Goal: Task Accomplishment & Management: Manage account settings

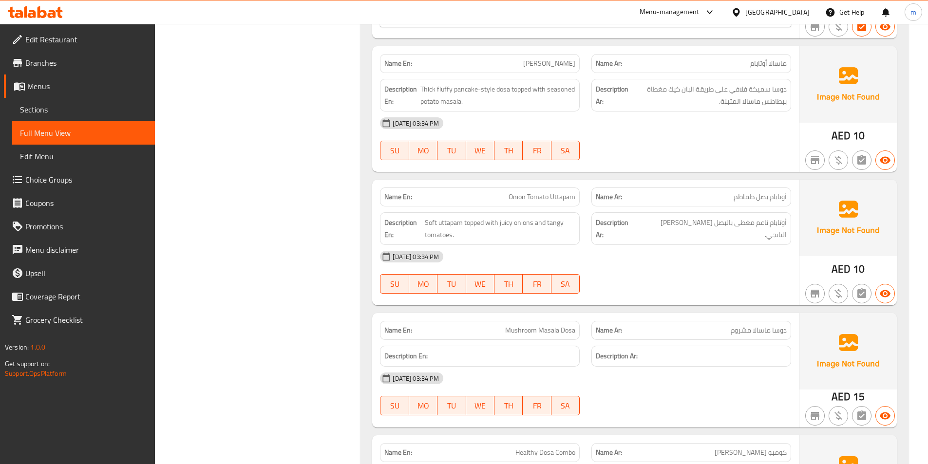
scroll to position [3394, 0]
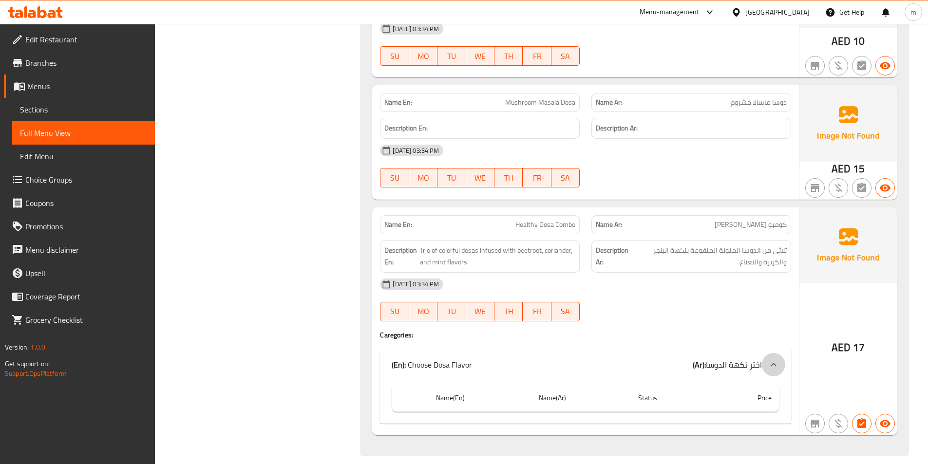
click at [774, 359] on icon at bounding box center [774, 365] width 12 height 12
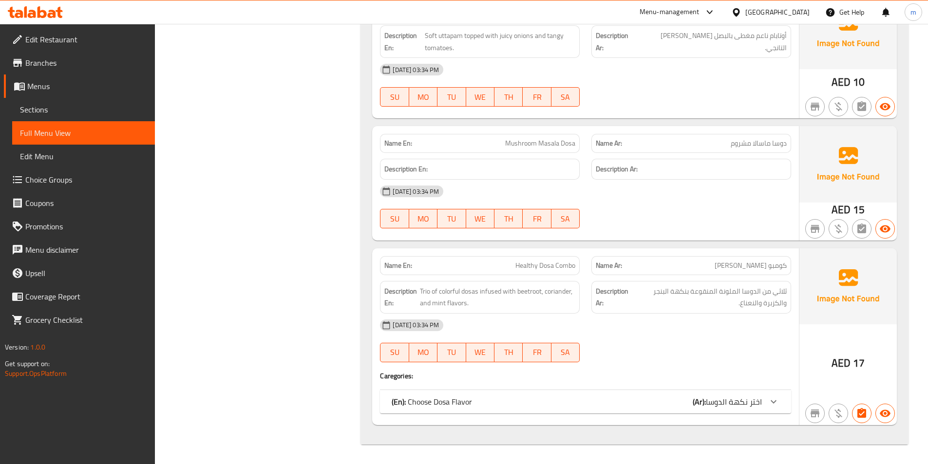
scroll to position [3343, 0]
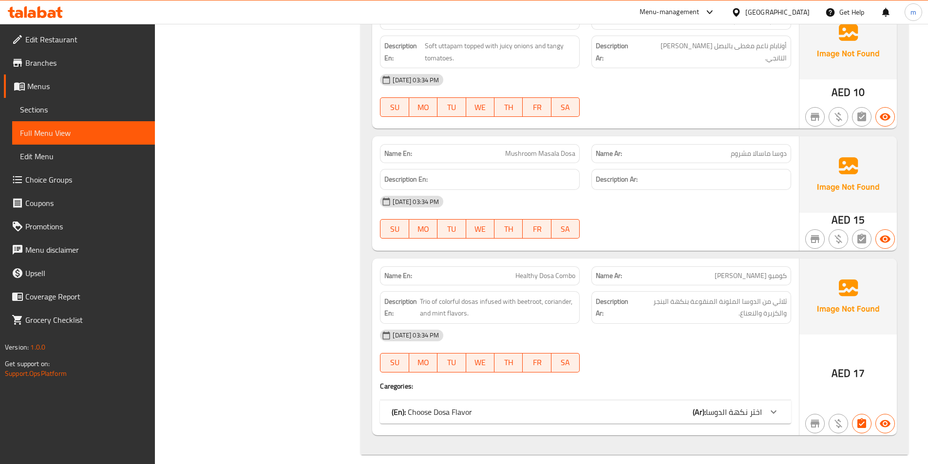
click at [774, 367] on div at bounding box center [690, 373] width 211 height 12
click at [770, 406] on icon at bounding box center [774, 412] width 12 height 12
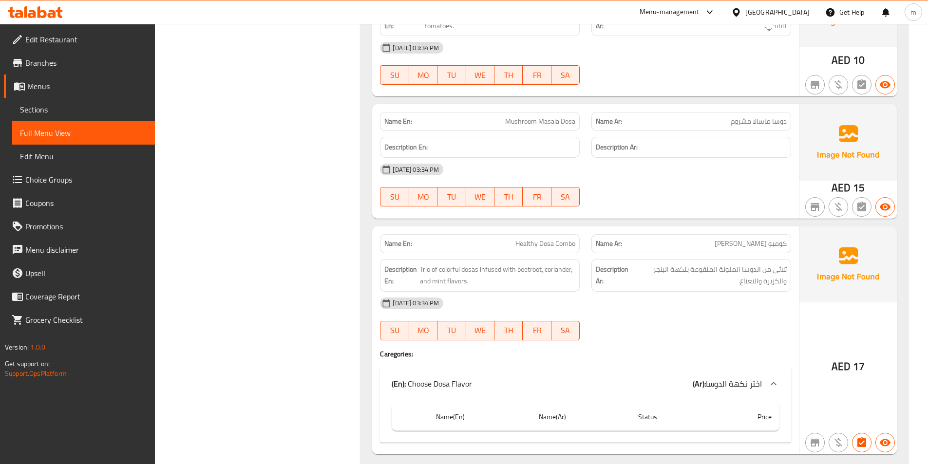
scroll to position [3394, 0]
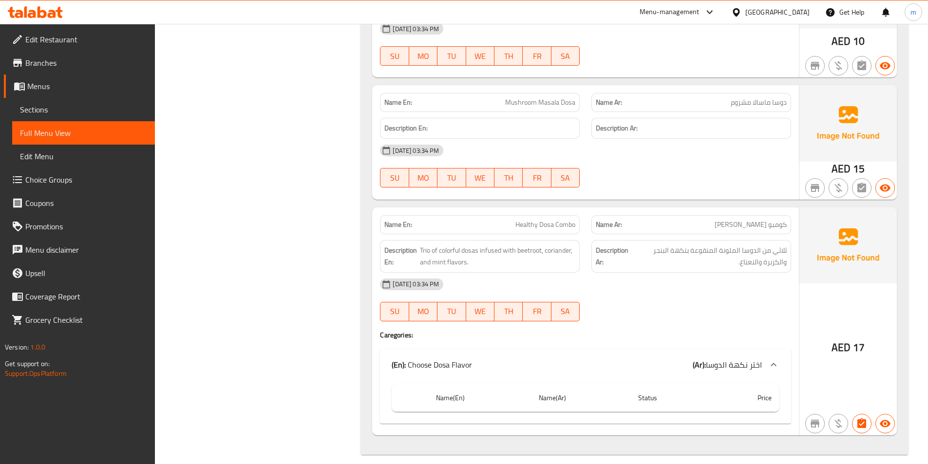
click at [769, 359] on icon at bounding box center [774, 365] width 12 height 12
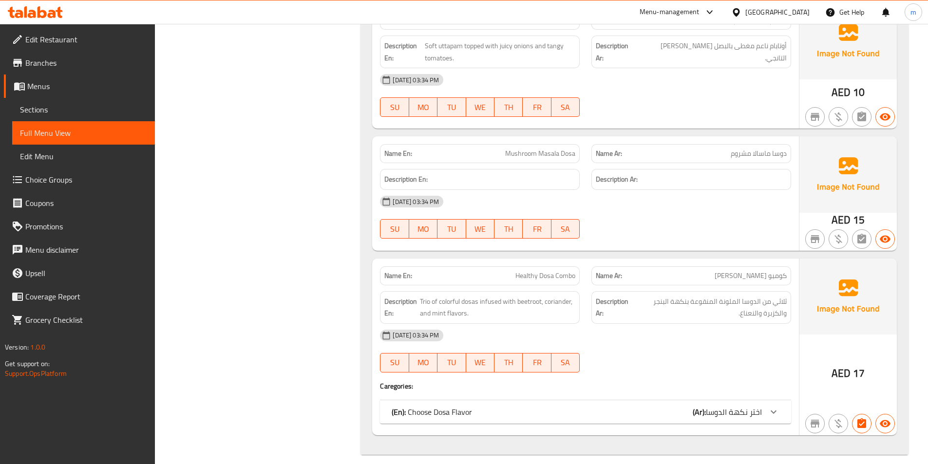
click at [775, 406] on icon at bounding box center [774, 412] width 12 height 12
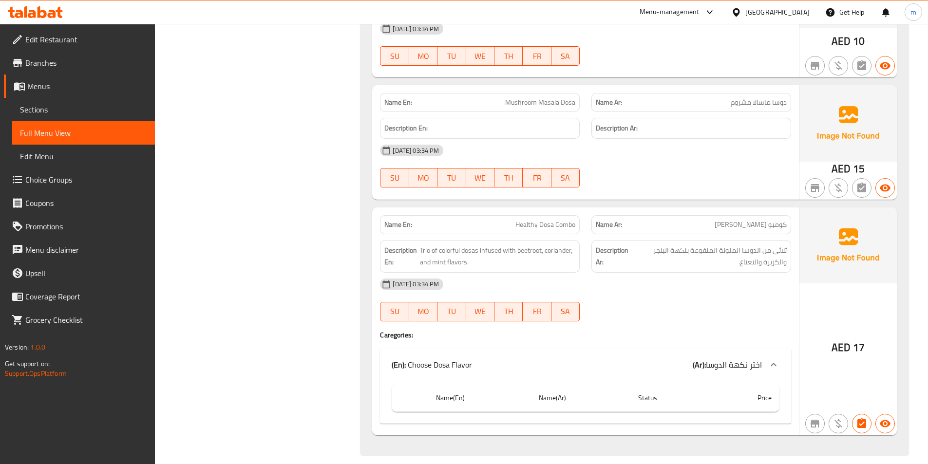
click at [773, 292] on div "[DATE] 03:34 PM SU MO TU WE TH FR SA" at bounding box center [585, 300] width 423 height 55
drag, startPoint x: 741, startPoint y: 142, endPoint x: 747, endPoint y: 142, distance: 5.8
click at [747, 142] on div "[DATE] 03:34 PM" at bounding box center [585, 150] width 423 height 23
click at [706, 316] on div at bounding box center [690, 322] width 211 height 12
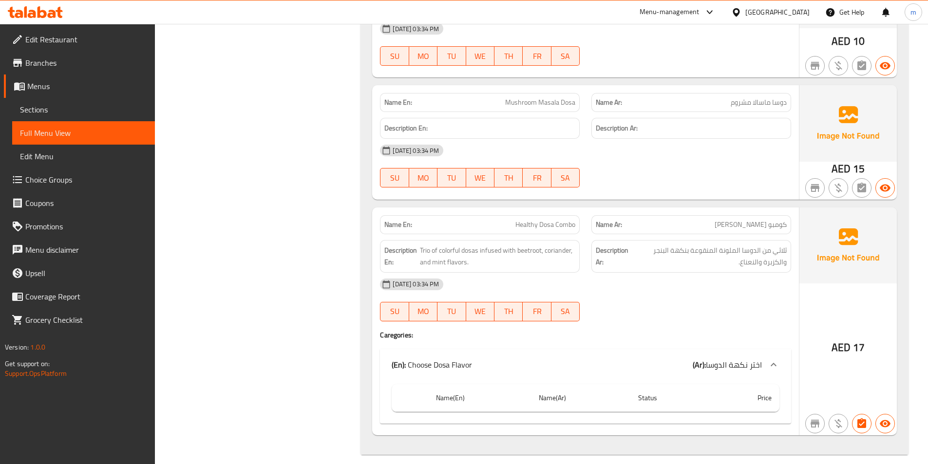
click at [772, 363] on icon at bounding box center [774, 364] width 6 height 3
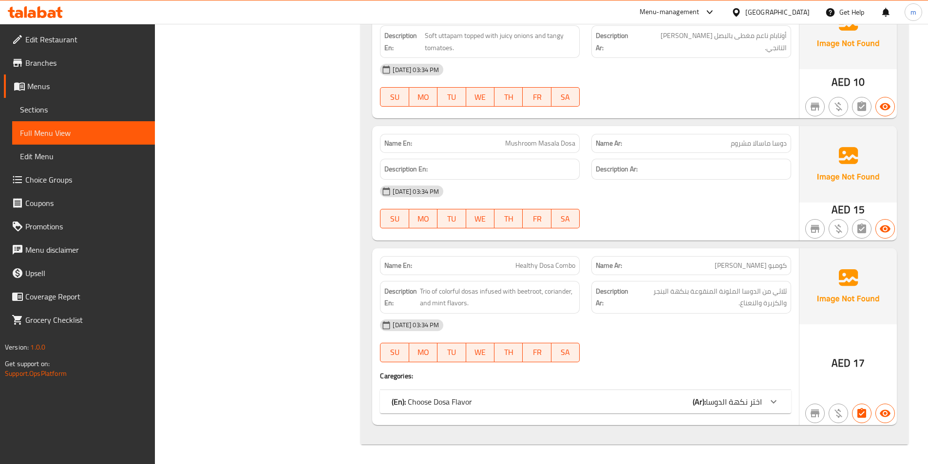
scroll to position [3343, 0]
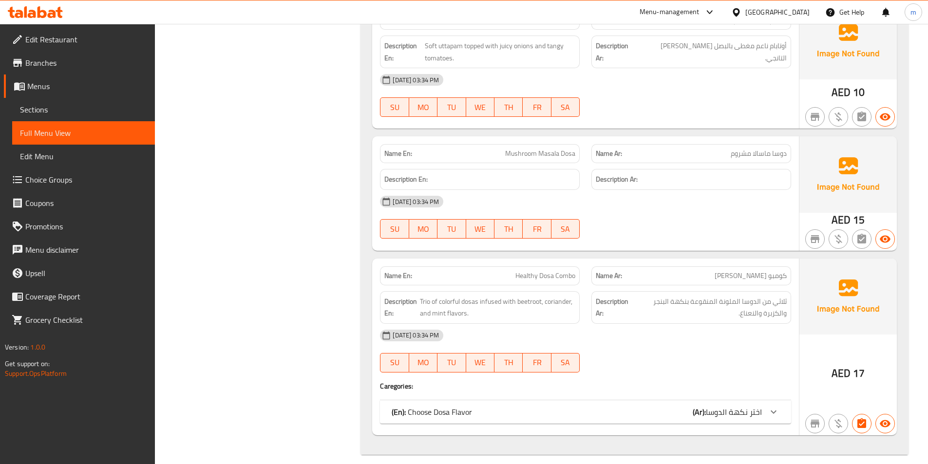
click at [776, 406] on icon at bounding box center [774, 412] width 12 height 12
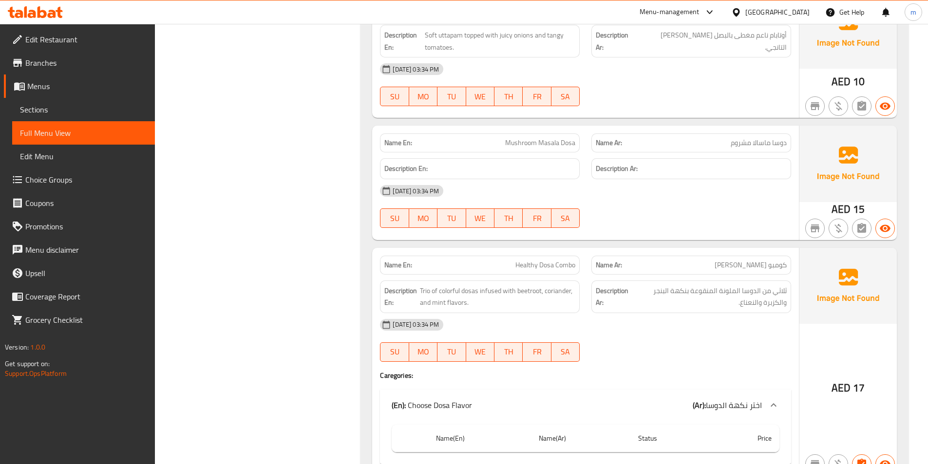
scroll to position [3394, 0]
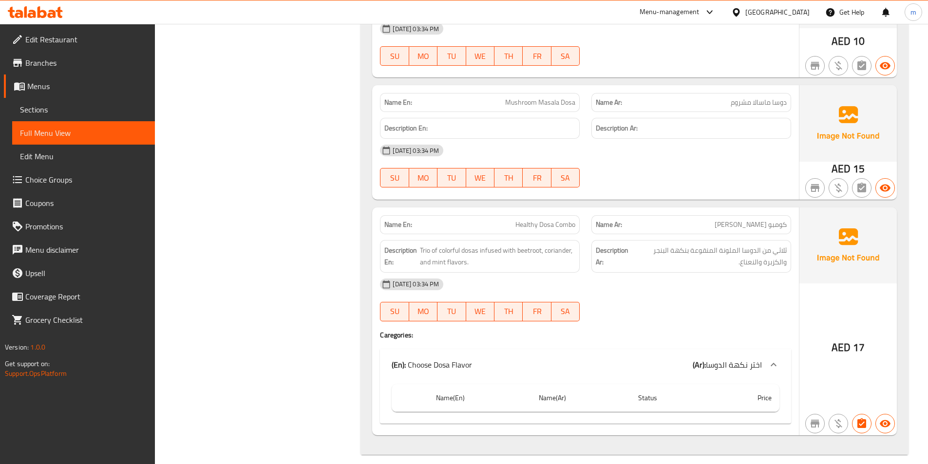
click at [773, 363] on icon at bounding box center [774, 364] width 6 height 3
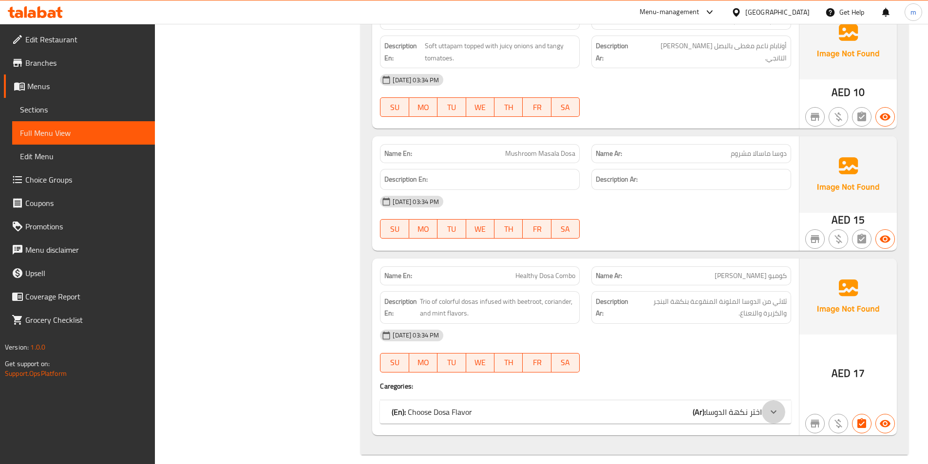
click at [774, 406] on icon at bounding box center [774, 412] width 12 height 12
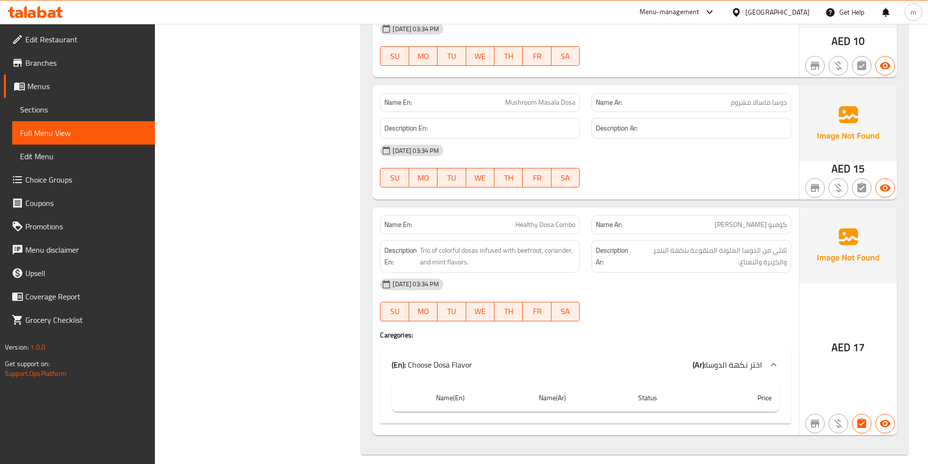
click at [782, 316] on div at bounding box center [690, 322] width 211 height 12
click at [739, 349] on div "(En): Choose Dosa Flavor (Ar): اختر نكهة الدوسا" at bounding box center [585, 364] width 411 height 31
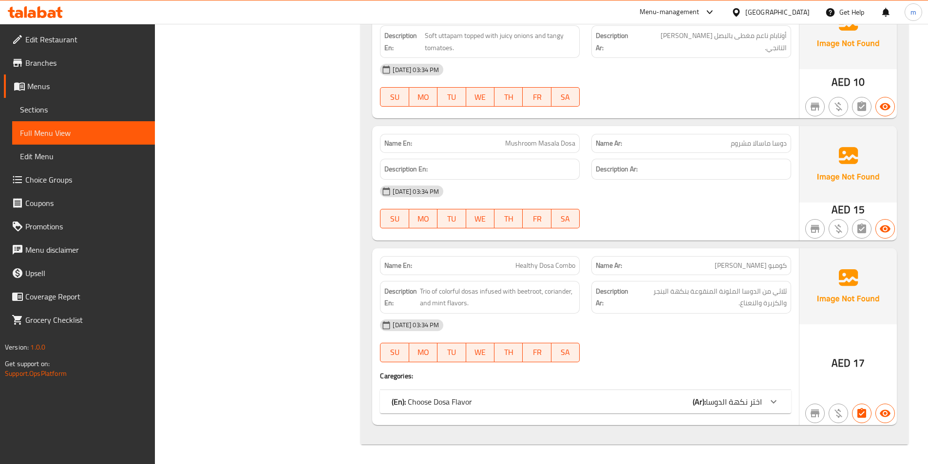
scroll to position [3343, 0]
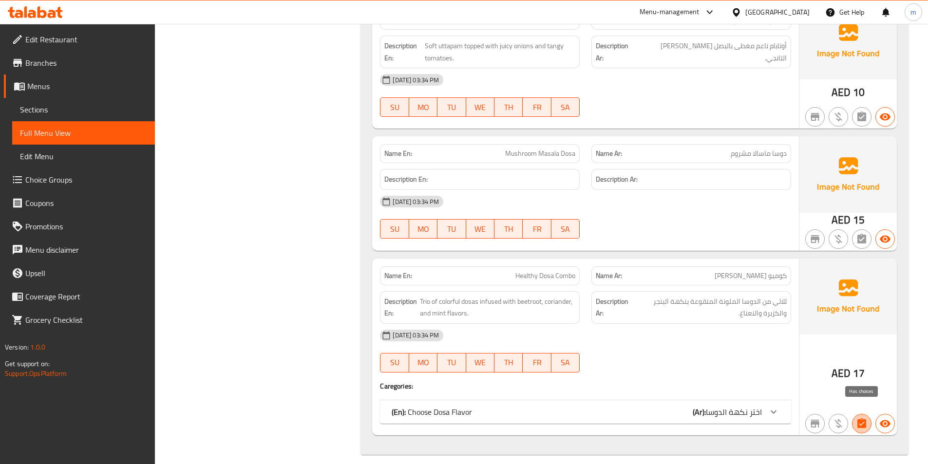
click at [858, 418] on icon "button" at bounding box center [861, 423] width 9 height 10
click at [861, 235] on button "button" at bounding box center [861, 238] width 19 height 19
click at [749, 405] on span "اختر نكهة الدوسا" at bounding box center [734, 412] width 56 height 15
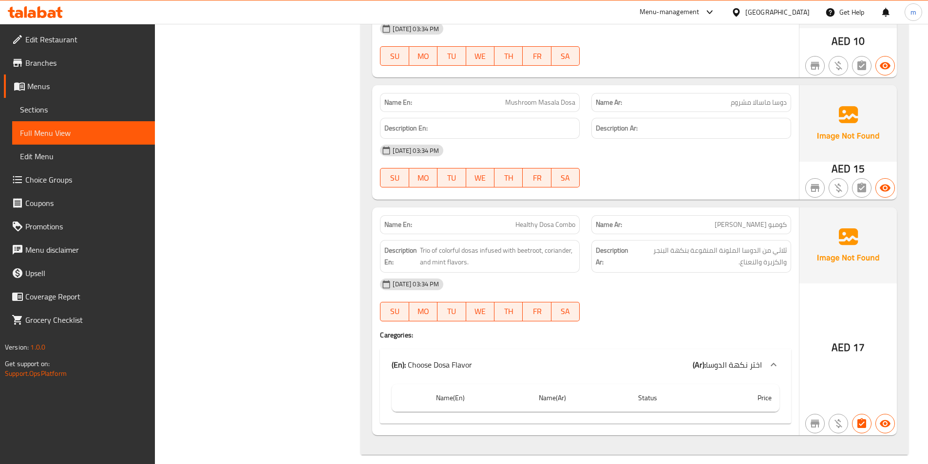
click at [767, 353] on div at bounding box center [773, 364] width 23 height 23
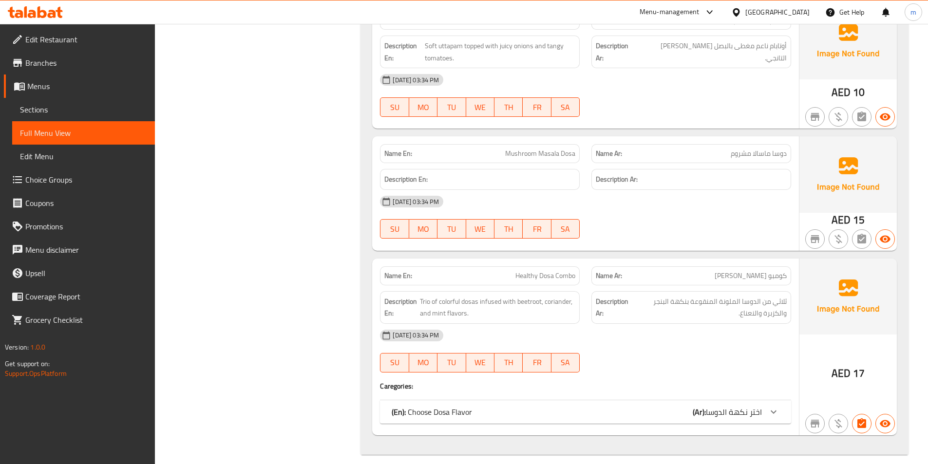
click at [779, 408] on div at bounding box center [773, 411] width 23 height 23
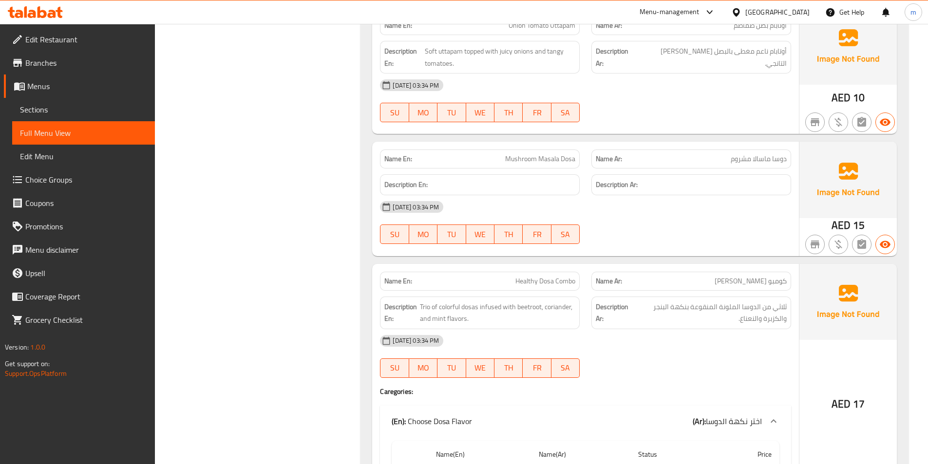
scroll to position [3394, 0]
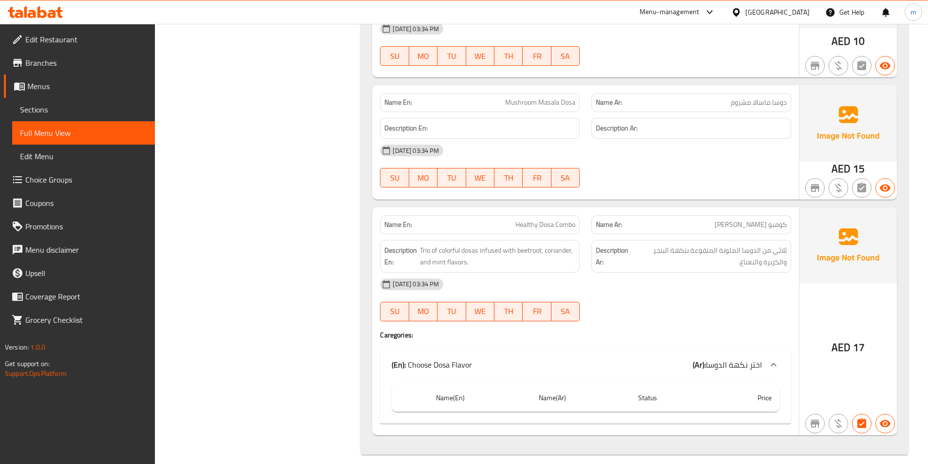
click at [758, 349] on div "(En): Choose Dosa Flavor (Ar): اختر نكهة الدوسا" at bounding box center [585, 364] width 411 height 31
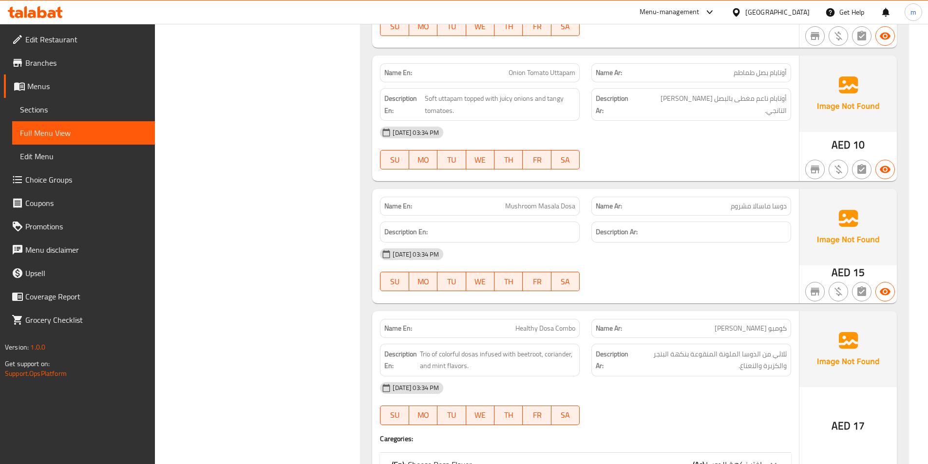
scroll to position [3343, 0]
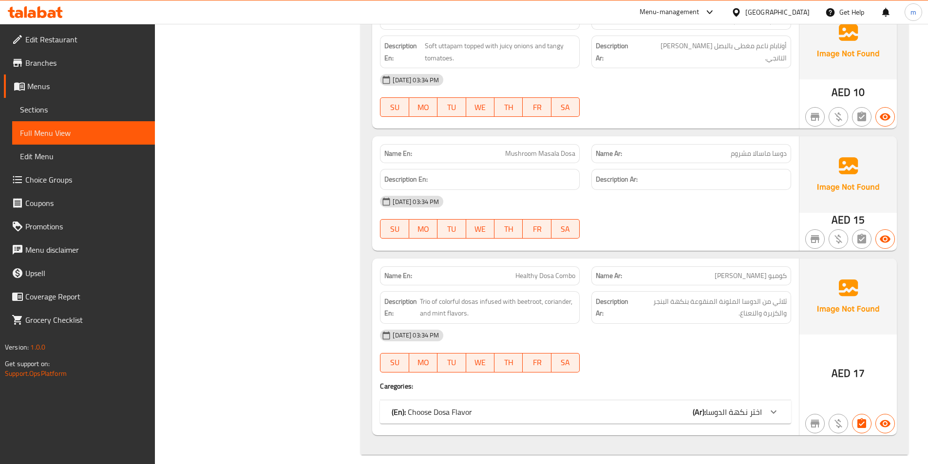
click at [754, 405] on span "اختر نكهة الدوسا" at bounding box center [734, 412] width 56 height 15
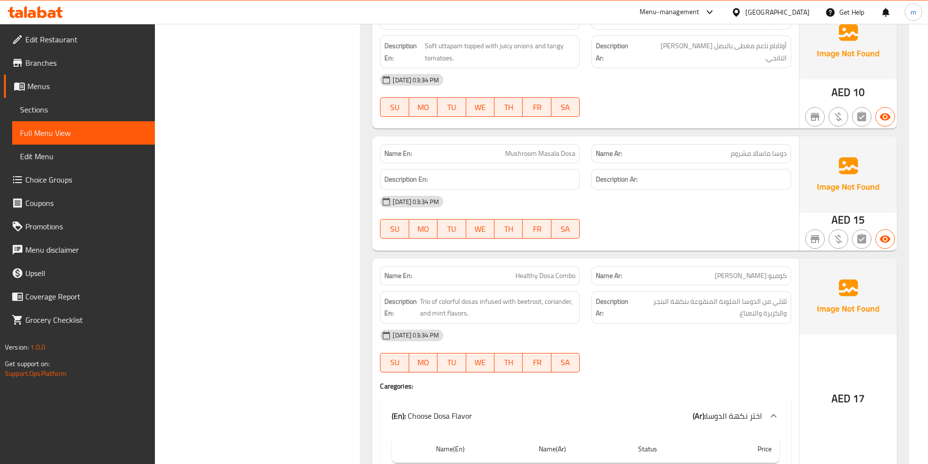
scroll to position [3393, 0]
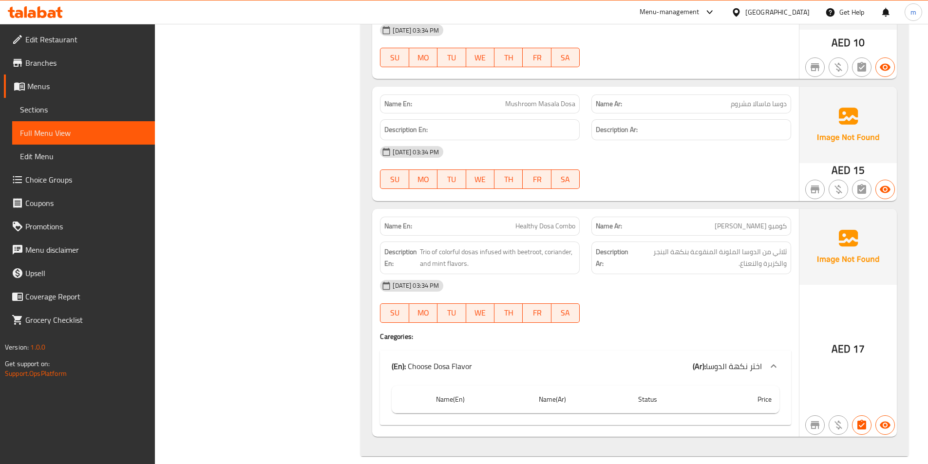
click at [760, 359] on span "اختر نكهة الدوسا" at bounding box center [734, 366] width 56 height 15
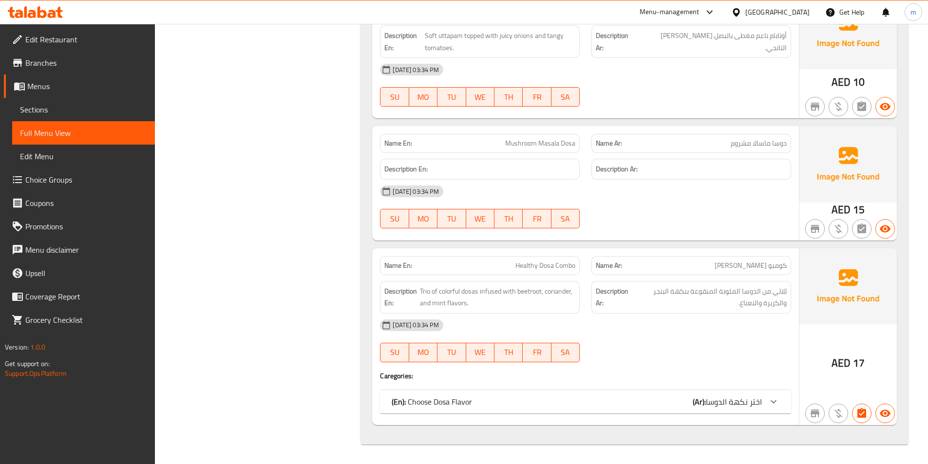
scroll to position [3343, 0]
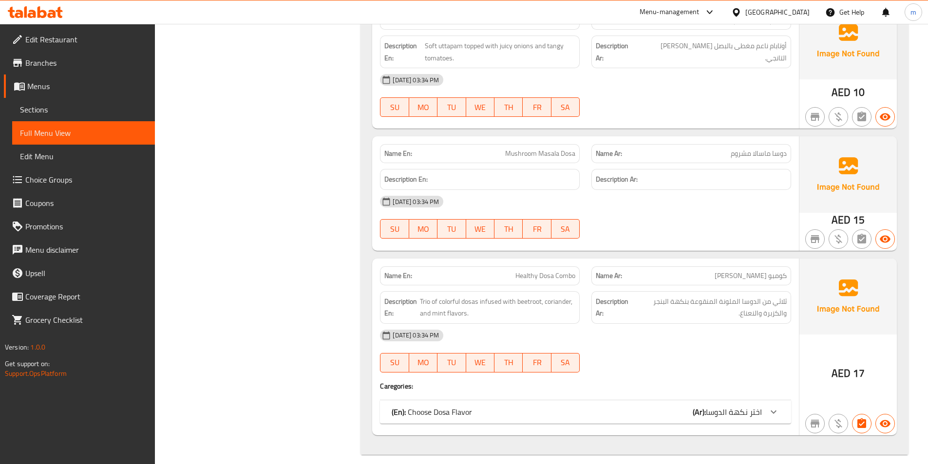
click at [755, 405] on span "اختر نكهة الدوسا" at bounding box center [734, 412] width 56 height 15
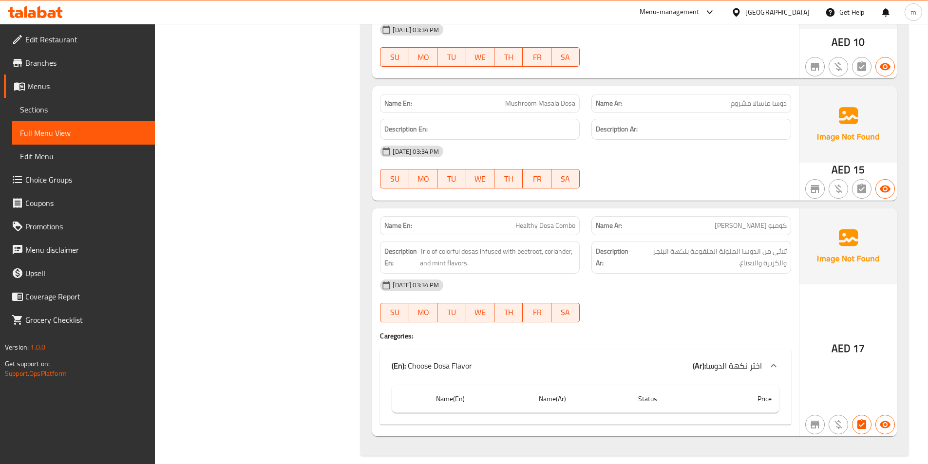
scroll to position [3394, 0]
click at [770, 359] on icon at bounding box center [774, 365] width 12 height 12
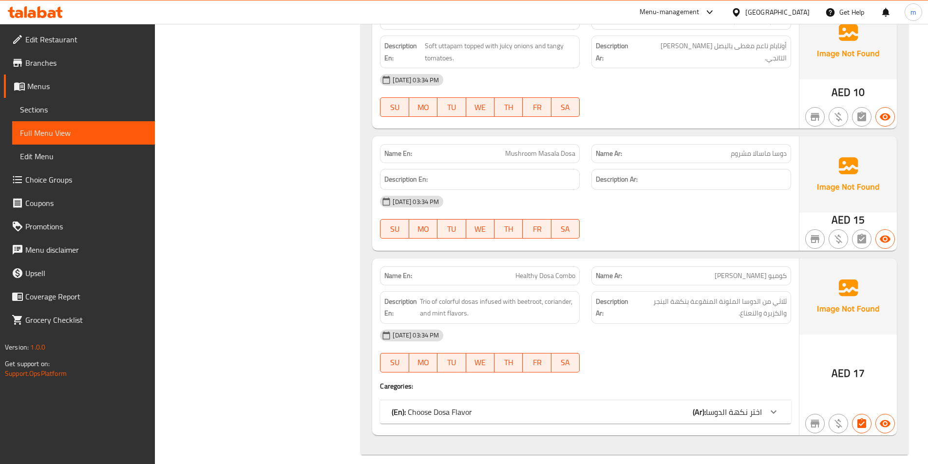
click at [769, 406] on icon at bounding box center [774, 412] width 12 height 12
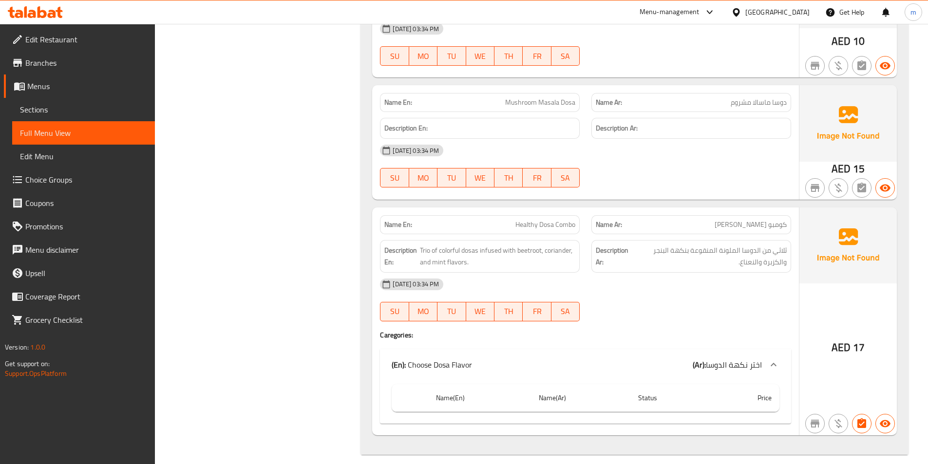
click at [706, 358] on b "(Ar):" at bounding box center [699, 365] width 13 height 15
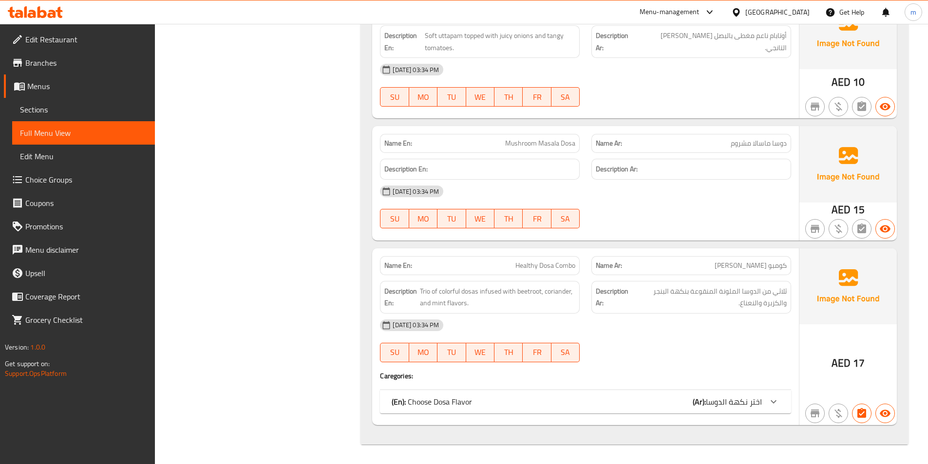
scroll to position [3343, 0]
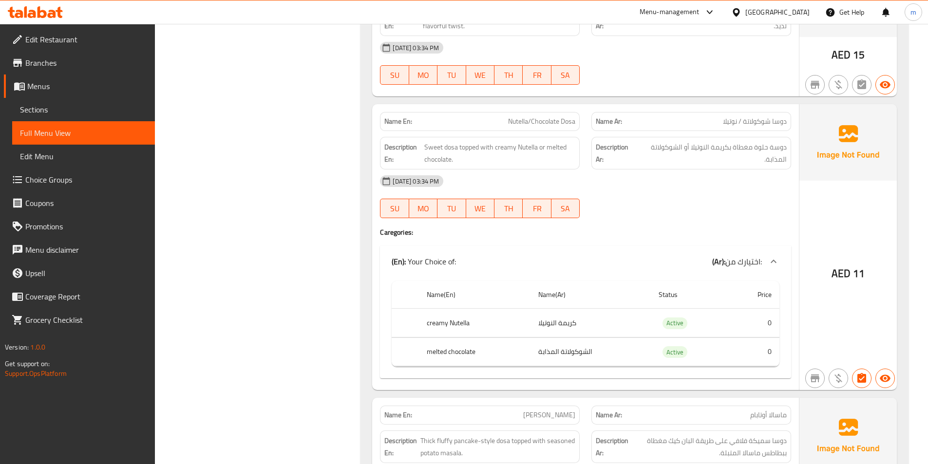
scroll to position [2710, 0]
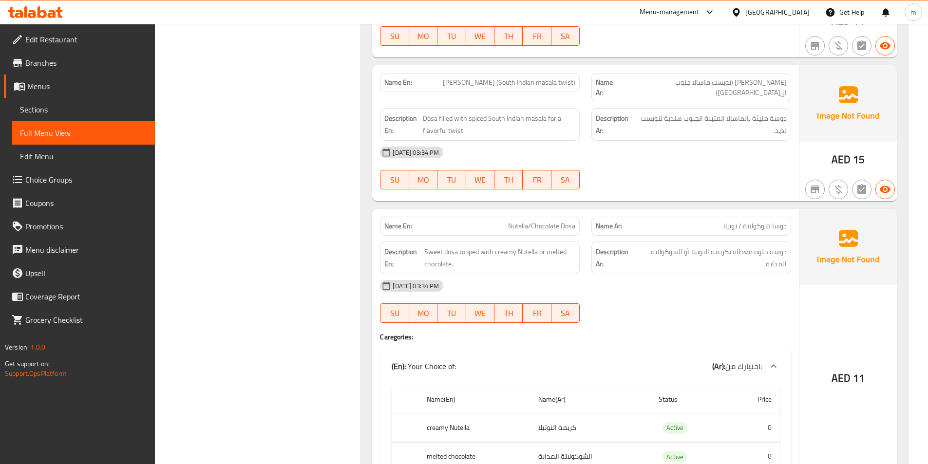
click at [760, 7] on div "[GEOGRAPHIC_DATA]" at bounding box center [777, 12] width 64 height 11
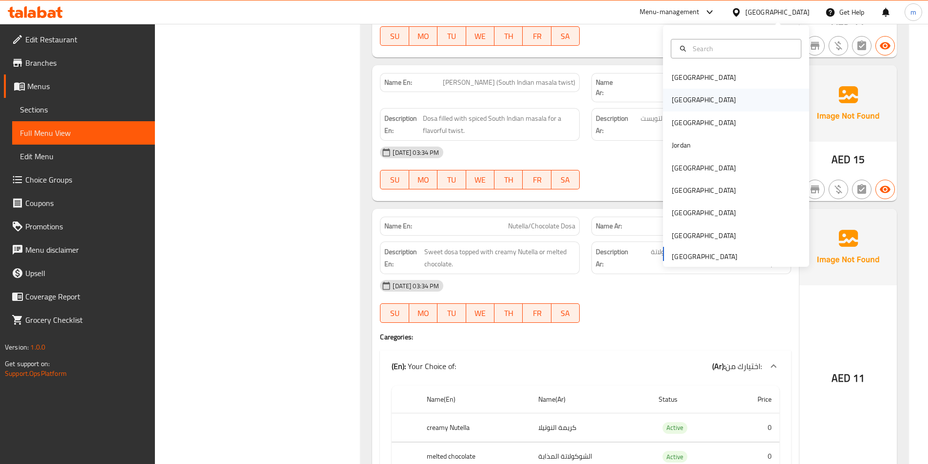
click at [698, 99] on div "[GEOGRAPHIC_DATA]" at bounding box center [736, 100] width 146 height 22
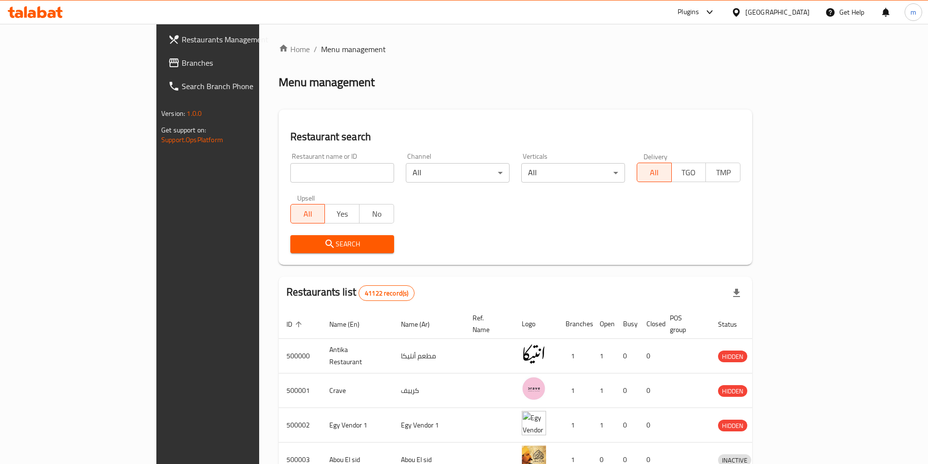
click at [182, 62] on span "Branches" at bounding box center [243, 63] width 122 height 12
